Goal: Transaction & Acquisition: Purchase product/service

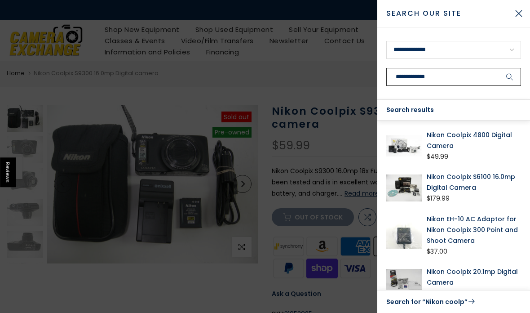
type input "**********"
click at [510, 77] on button "submit" at bounding box center [510, 77] width 22 height 18
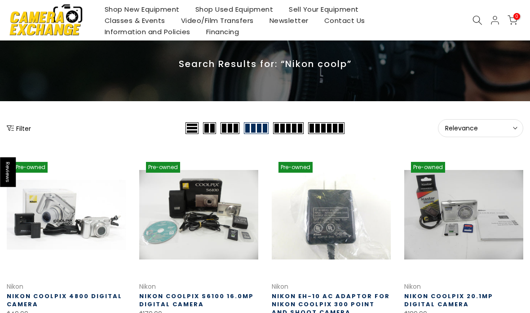
scroll to position [34, 0]
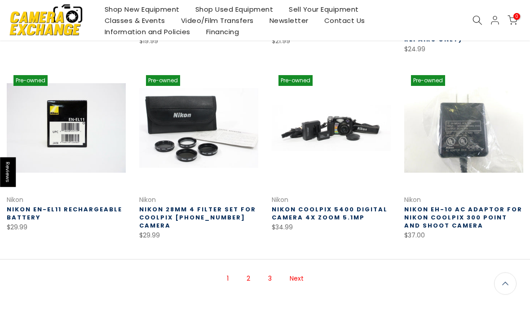
scroll to position [514, 0]
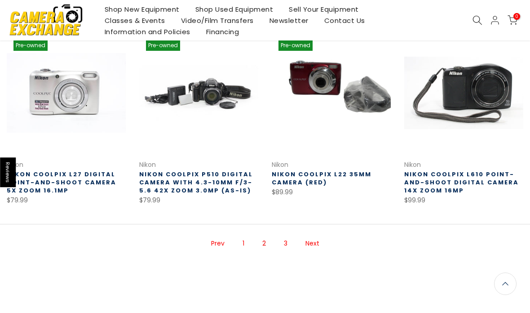
scroll to position [507, 0]
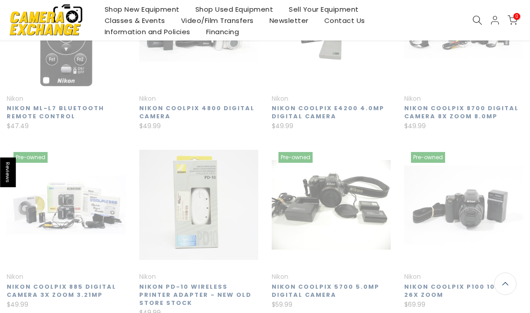
scroll to position [145, 0]
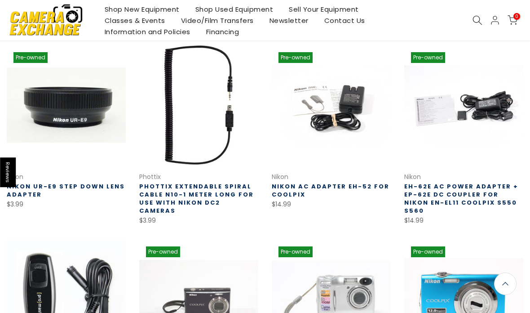
scroll to position [34, 0]
